Goal: Information Seeking & Learning: Learn about a topic

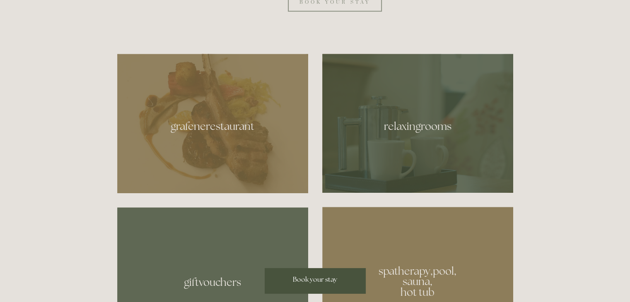
scroll to position [529, 0]
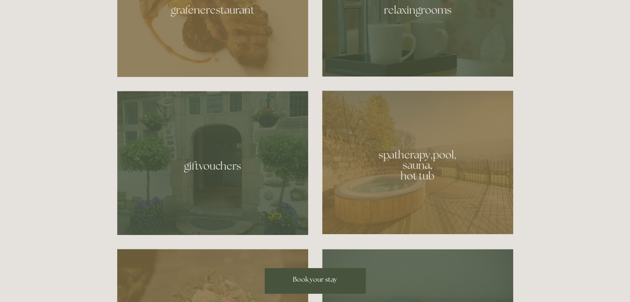
click at [369, 177] on div at bounding box center [417, 163] width 191 height 144
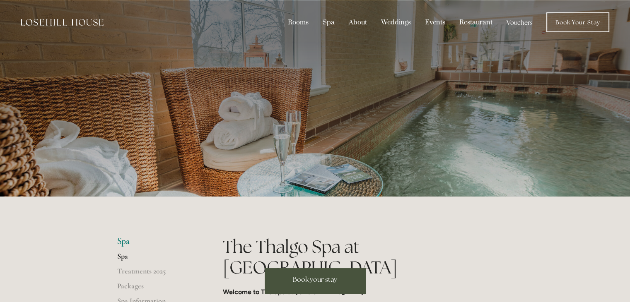
scroll to position [264, 0]
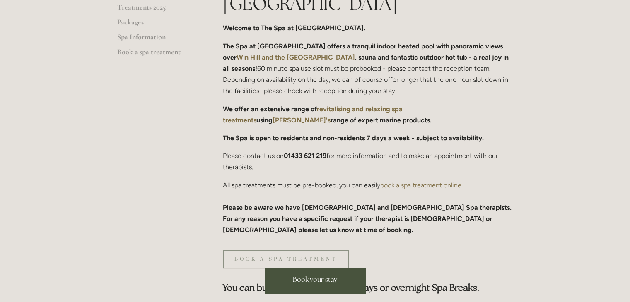
click at [350, 150] on p "Please contact us on [PHONE_NUMBER] for more information and to make an appoint…" at bounding box center [368, 161] width 290 height 22
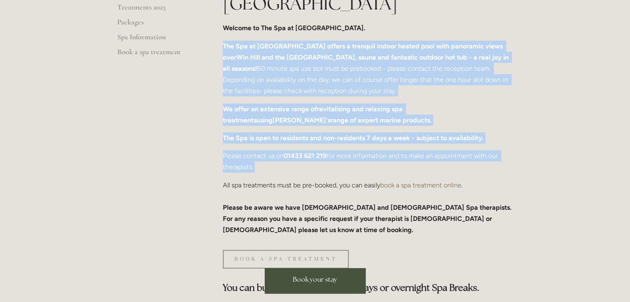
drag, startPoint x: 350, startPoint y: 133, endPoint x: 343, endPoint y: 73, distance: 60.0
click at [343, 73] on div "The Thalgo Spa at [GEOGRAPHIC_DATA] Welcome to The Spa at [GEOGRAPHIC_DATA]. Th…" at bounding box center [368, 104] width 290 height 264
click at [343, 73] on p "The Spa at [GEOGRAPHIC_DATA] offers a tranquil indoor heated pool with panorami…" at bounding box center [368, 69] width 290 height 56
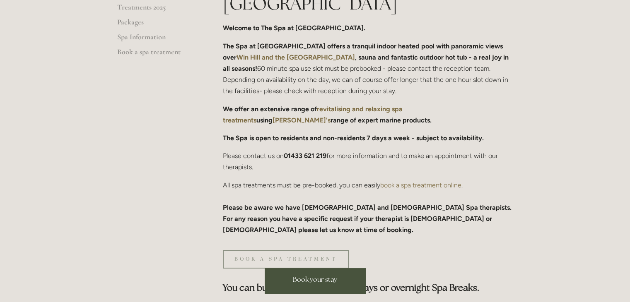
click at [364, 63] on p "The Spa at [GEOGRAPHIC_DATA] offers a tranquil indoor heated pool with panorami…" at bounding box center [368, 69] width 290 height 56
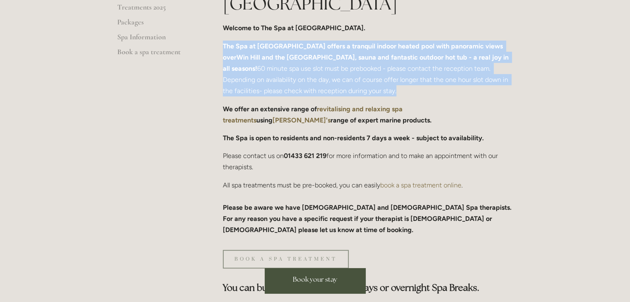
click at [364, 63] on p "The Spa at Losehill House offers a tranquil indoor heated pool with panoramic v…" at bounding box center [368, 69] width 290 height 56
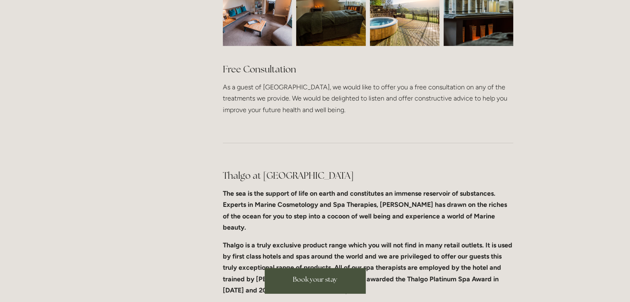
scroll to position [892, 0]
